Goal: Task Accomplishment & Management: Manage account settings

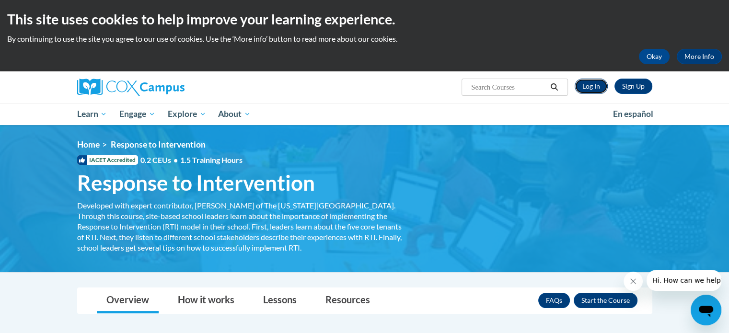
click at [593, 86] on link "Log In" at bounding box center [591, 86] width 33 height 15
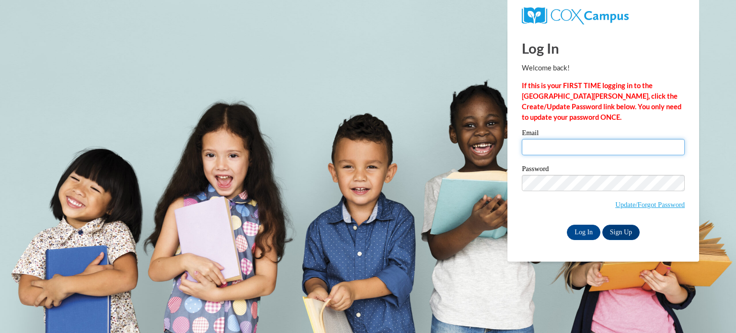
click at [556, 141] on input "Email" at bounding box center [603, 147] width 163 height 16
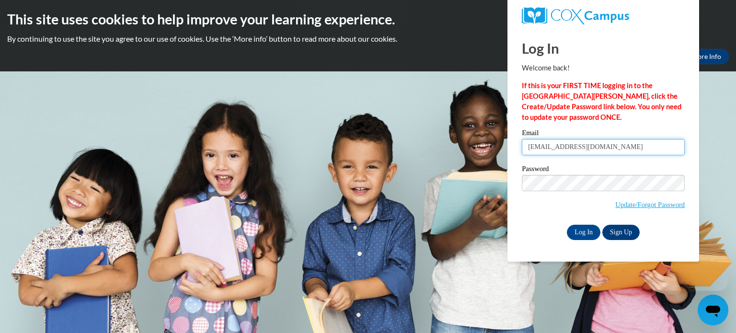
click at [616, 150] on input "connormartin68@yahoo.com" at bounding box center [603, 147] width 163 height 16
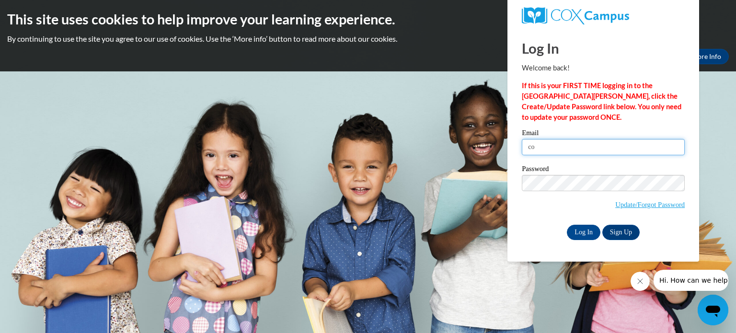
type input "c"
click at [616, 150] on input "Email" at bounding box center [603, 147] width 163 height 16
type input "bcmart5219@ung.edu"
